Goal: Information Seeking & Learning: Learn about a topic

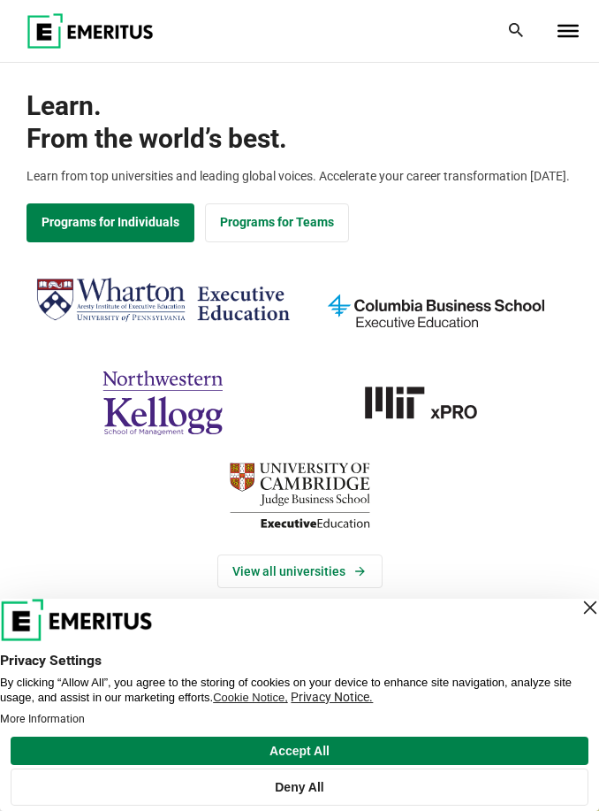
click at [578, 609] on div "Close Layer" at bounding box center [590, 607] width 25 height 25
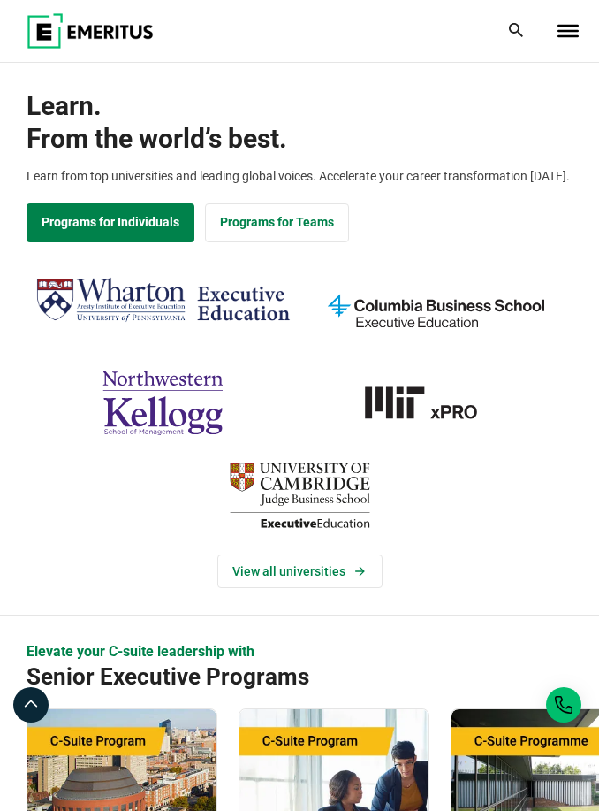
click at [576, 29] on span "Toggle Menu" at bounding box center [568, 31] width 21 height 12
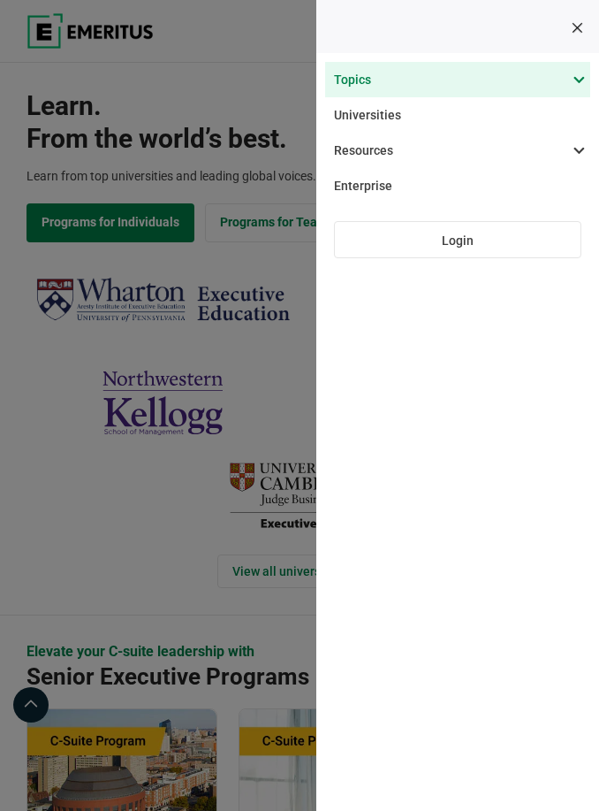
click at [575, 80] on span at bounding box center [448, 79] width 265 height 35
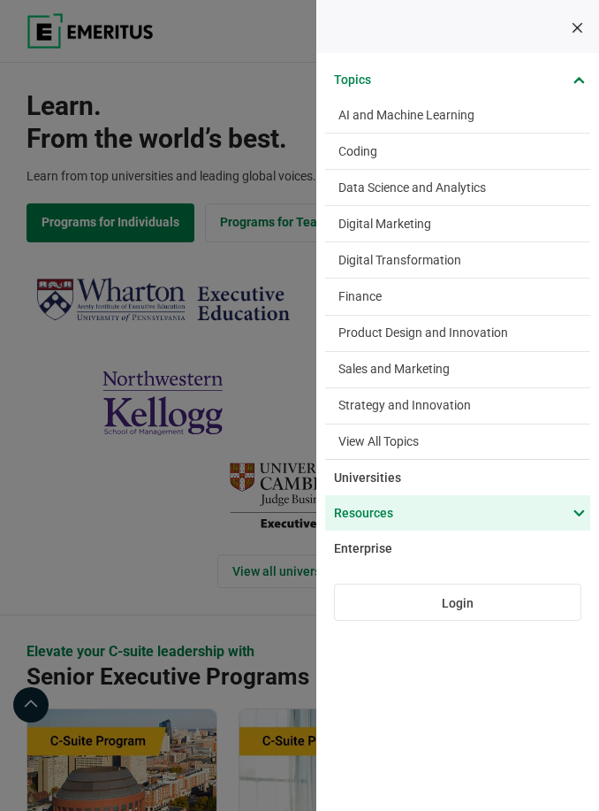
click at [548, 510] on span at bounding box center [448, 512] width 265 height 35
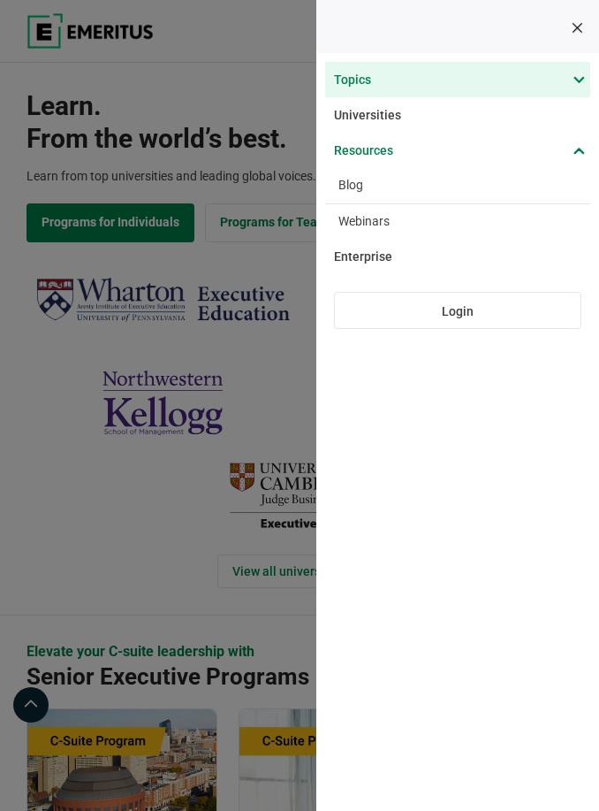
click at [575, 67] on span at bounding box center [448, 79] width 265 height 35
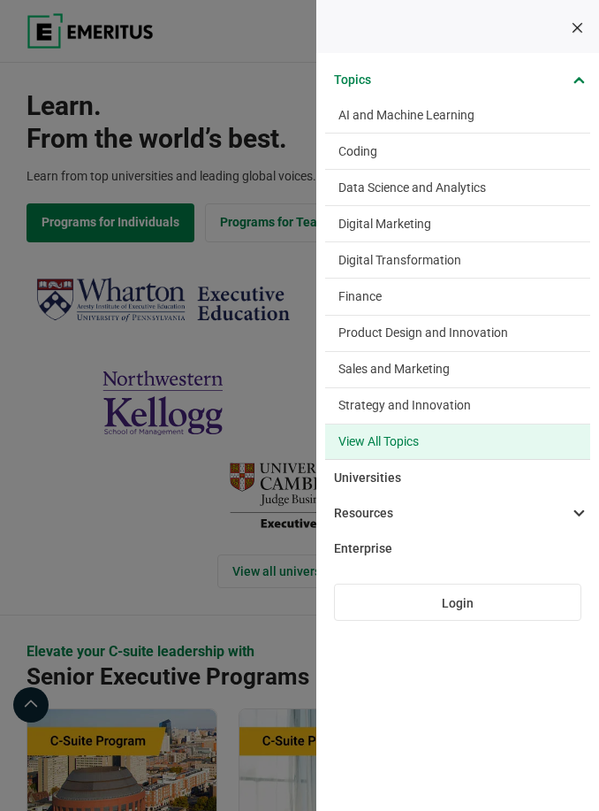
click at [406, 446] on link "View All Topics" at bounding box center [457, 441] width 265 height 35
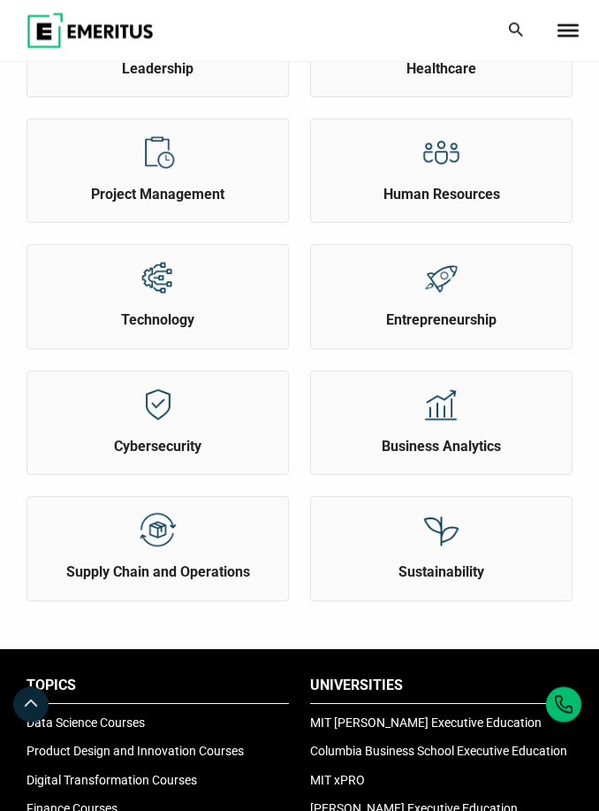
scroll to position [933, 0]
click at [170, 415] on img at bounding box center [158, 405] width 40 height 40
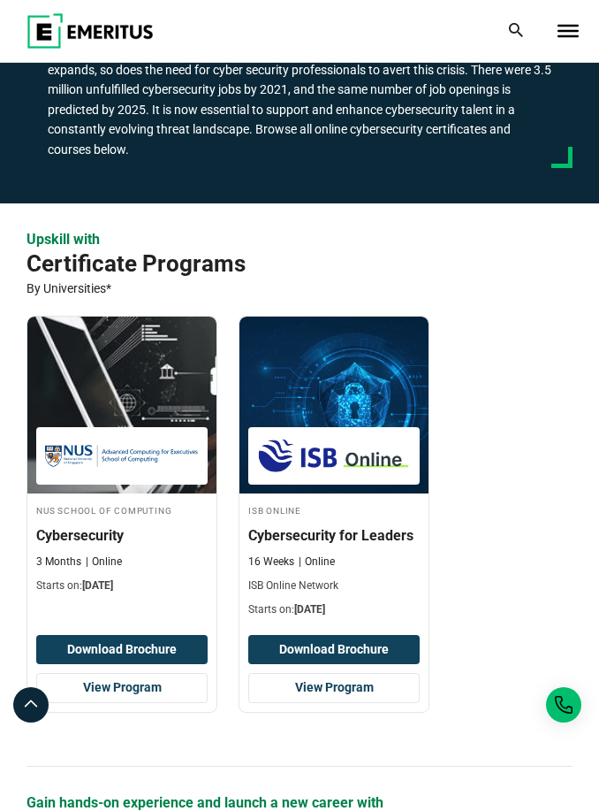
scroll to position [253, 0]
